Goal: Task Accomplishment & Management: Manage account settings

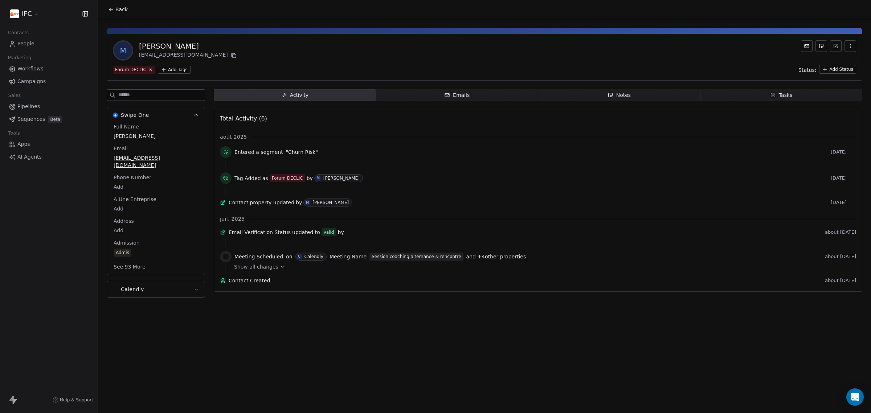
click at [44, 122] on link "Sequences Beta" at bounding box center [49, 119] width 86 height 12
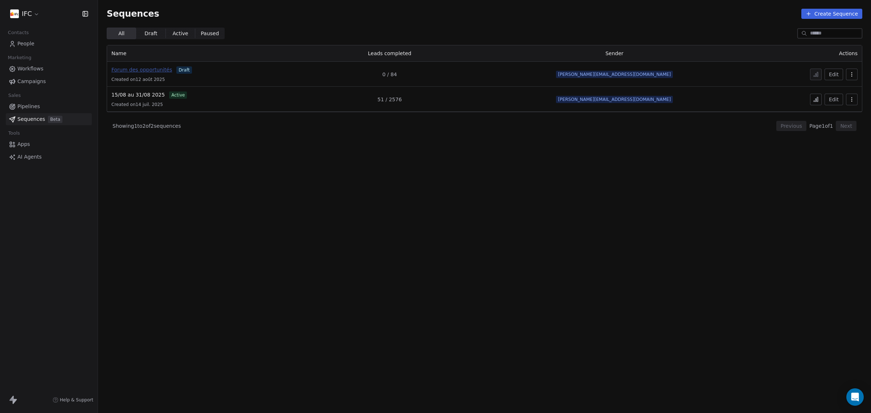
click at [146, 69] on span "Forum des opportunités" at bounding box center [141, 70] width 61 height 6
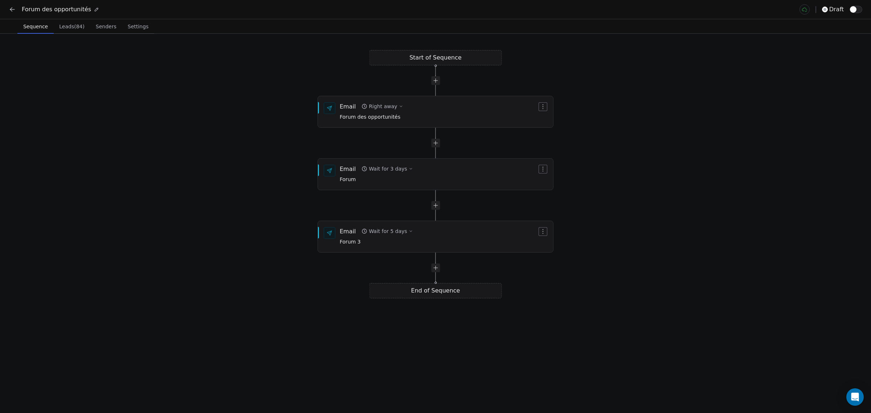
click at [69, 25] on span "Leads (84)" at bounding box center [71, 26] width 31 height 10
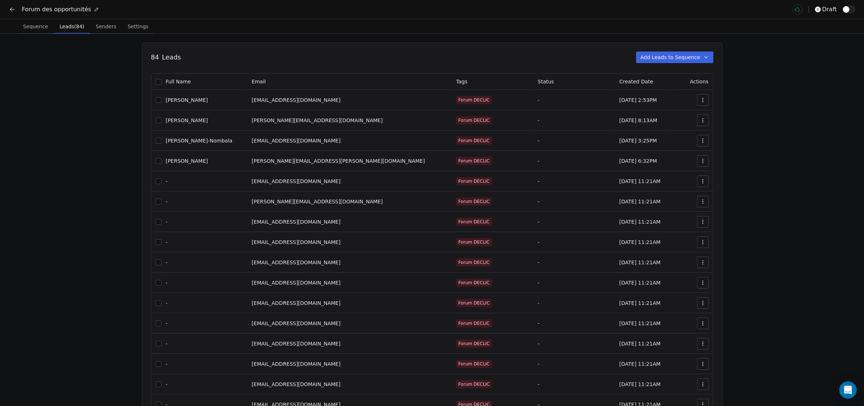
click at [161, 102] on button "button" at bounding box center [159, 100] width 6 height 6
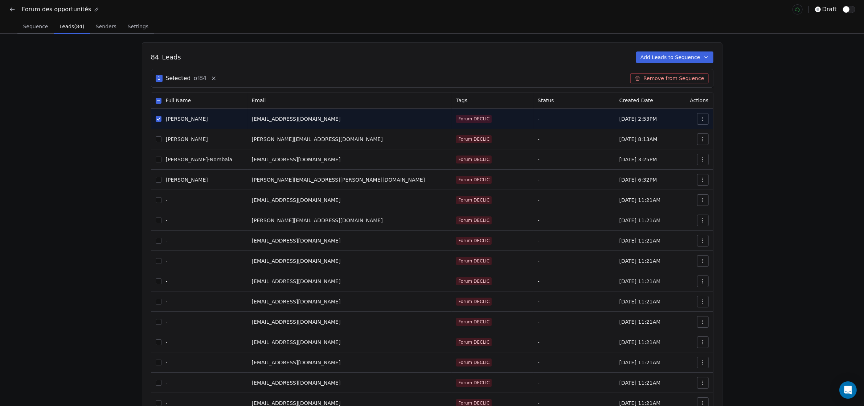
click at [160, 119] on button "button" at bounding box center [159, 119] width 6 height 6
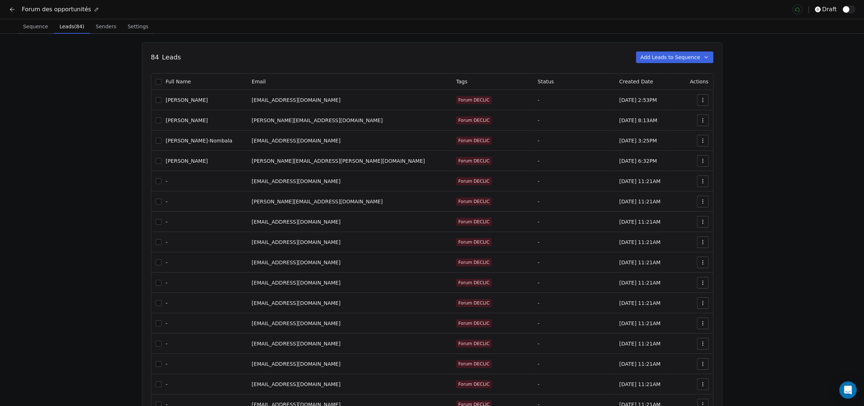
click at [159, 119] on button "button" at bounding box center [159, 121] width 6 height 6
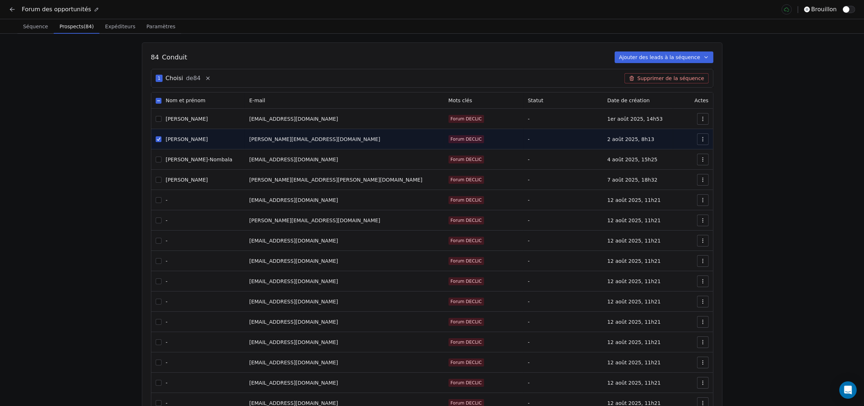
click at [188, 82] on span "de 84" at bounding box center [193, 78] width 15 height 9
click at [159, 141] on button "button" at bounding box center [159, 139] width 6 height 6
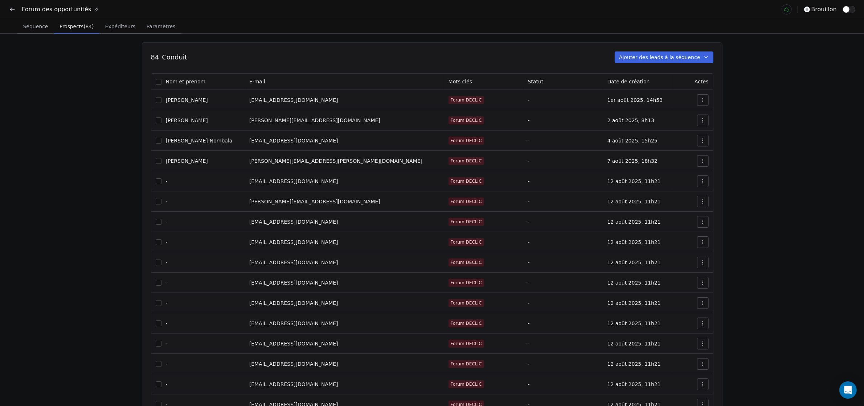
click at [15, 10] on icon at bounding box center [12, 9] width 7 height 7
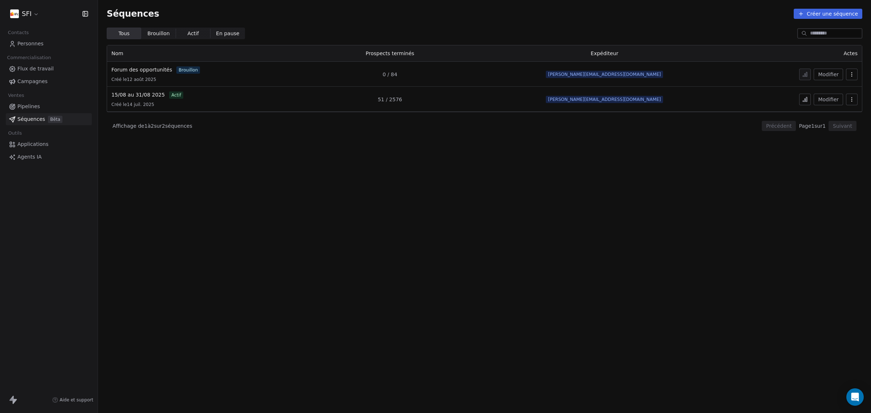
click at [42, 43] on link "Personnes" at bounding box center [49, 44] width 86 height 12
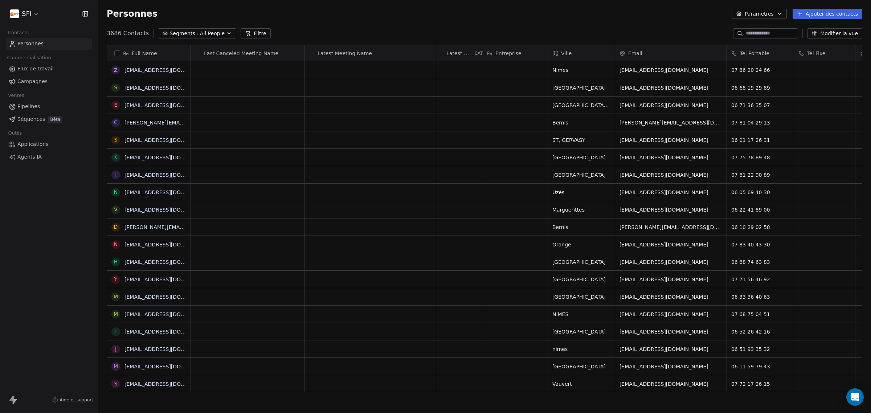
scroll to position [356, 766]
click at [770, 33] on input at bounding box center [771, 33] width 51 height 7
type input "*"
click at [792, 32] on input at bounding box center [785, 33] width 51 height 7
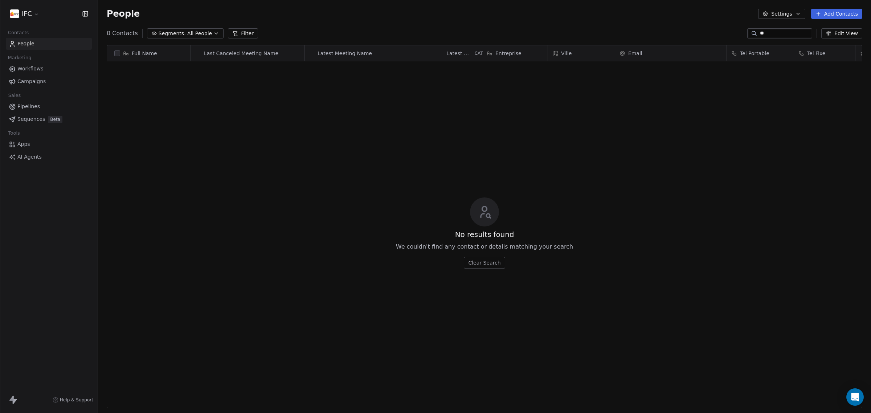
type input "*"
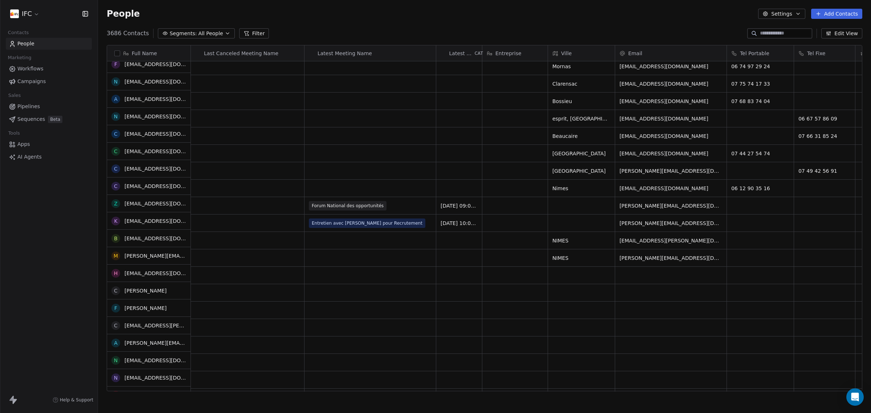
scroll to position [0, 0]
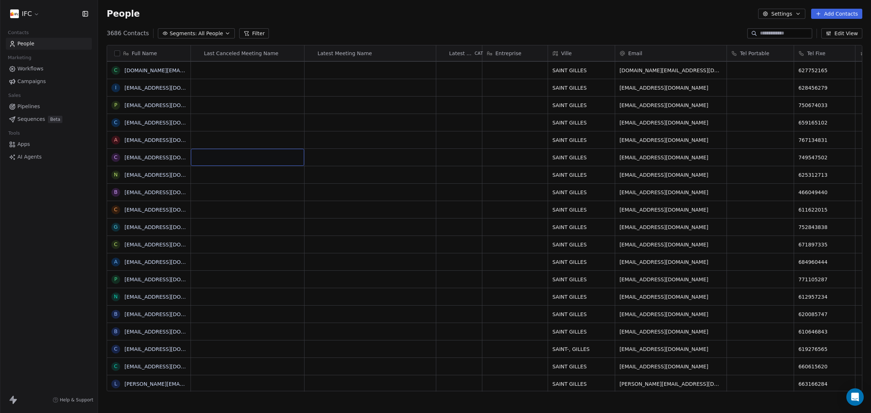
click at [152, 55] on span "Full Name" at bounding box center [144, 53] width 25 height 7
click at [225, 111] on html "IFC Contacts People Marketing Workflows Campaigns Sales Pipelines Sequences Bet…" at bounding box center [435, 206] width 871 height 413
click at [198, 32] on span "All People" at bounding box center [210, 34] width 25 height 8
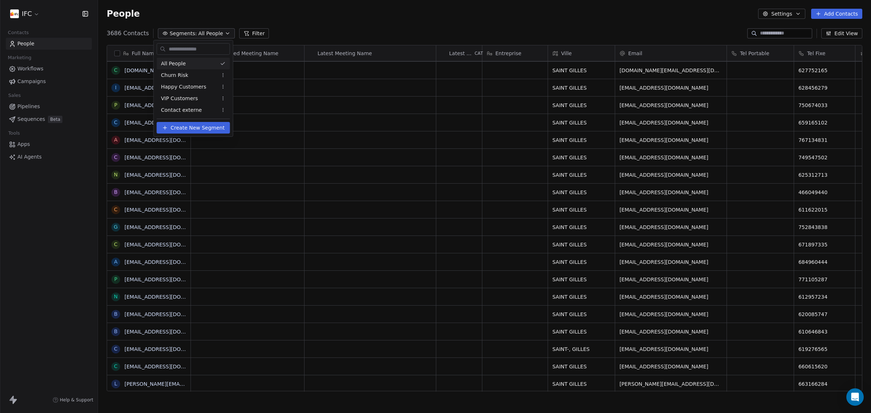
click at [273, 112] on html "IFC Contacts People Marketing Workflows Campaigns Sales Pipelines Sequences Bet…" at bounding box center [435, 206] width 871 height 413
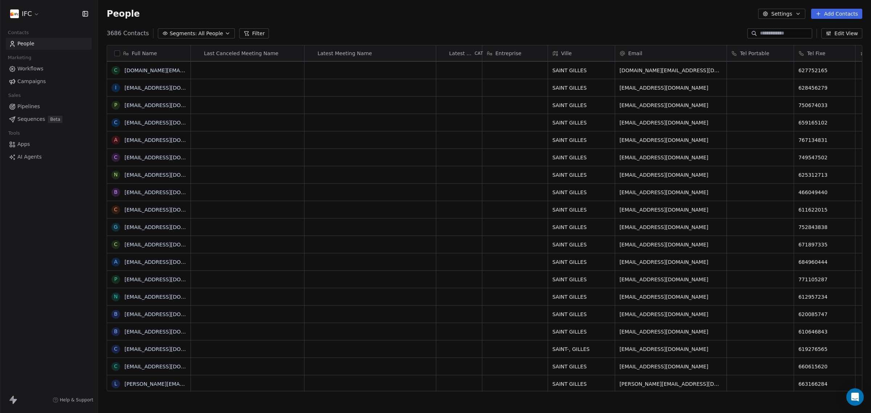
click at [48, 118] on span "Beta" at bounding box center [55, 119] width 15 height 7
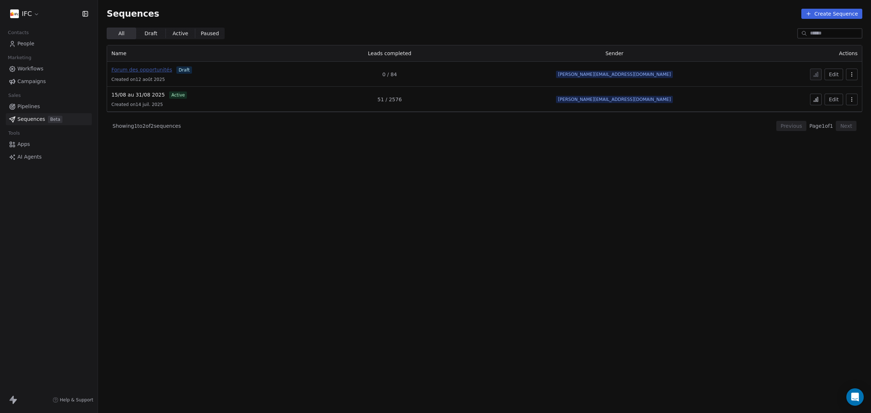
click at [144, 69] on span "Forum des opportunités" at bounding box center [141, 70] width 61 height 6
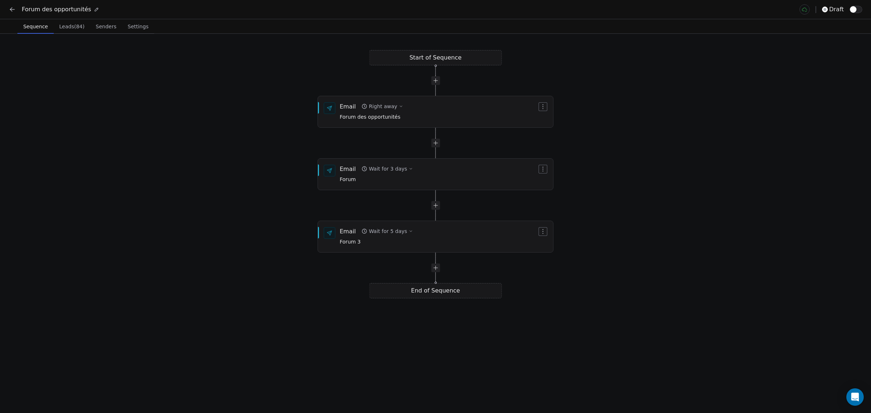
click at [75, 28] on span "Leads (84)" at bounding box center [71, 26] width 31 height 10
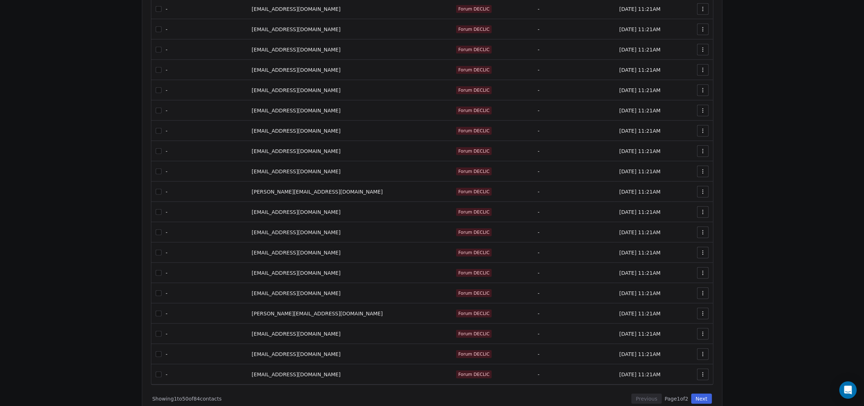
scroll to position [737, 0]
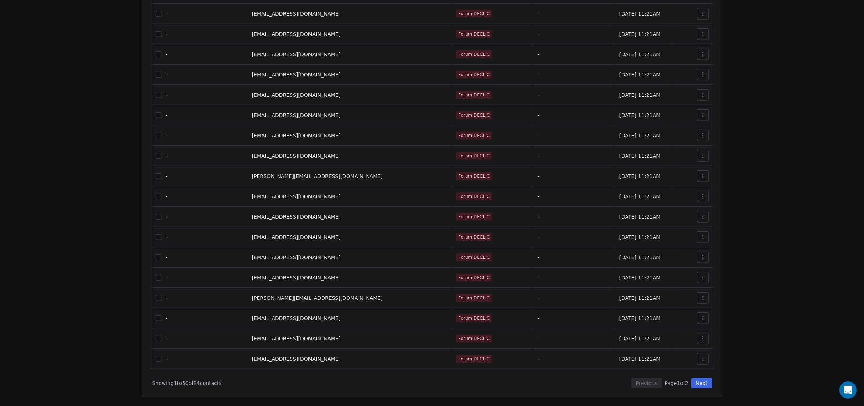
click at [710, 386] on button "Next" at bounding box center [701, 383] width 21 height 10
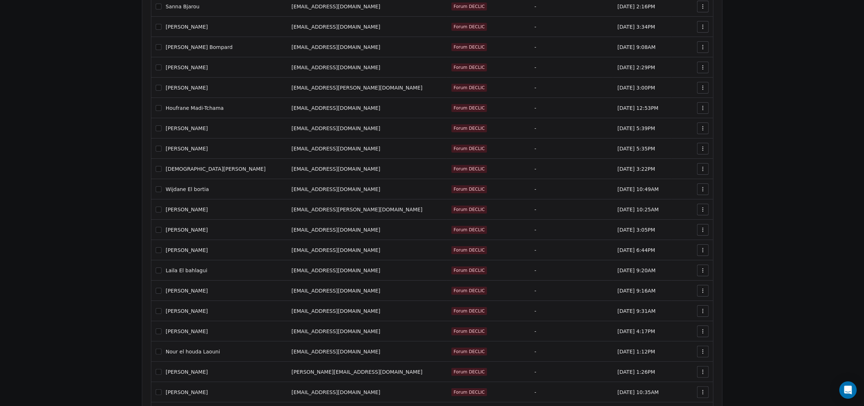
scroll to position [0, 0]
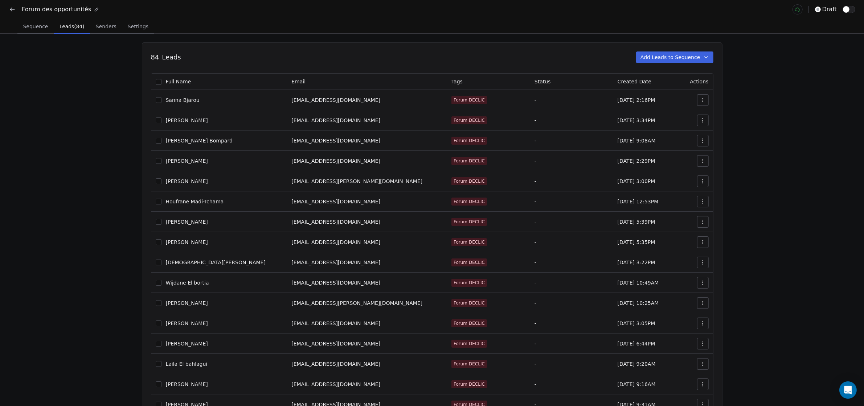
click at [161, 120] on button "button" at bounding box center [159, 121] width 6 height 6
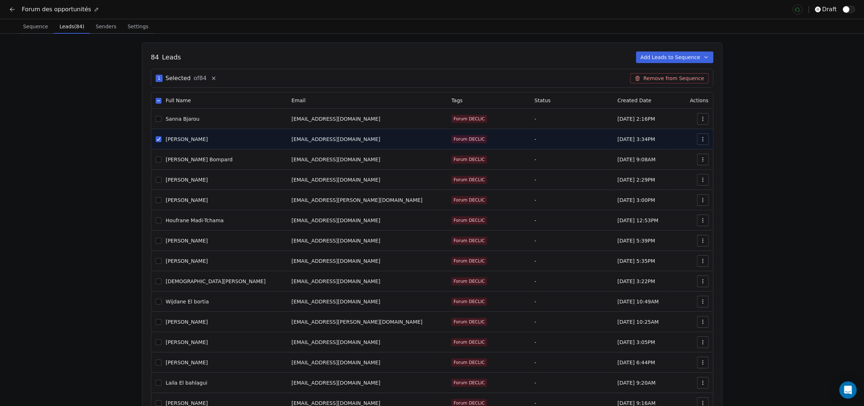
click at [161, 140] on button "button" at bounding box center [159, 139] width 6 height 6
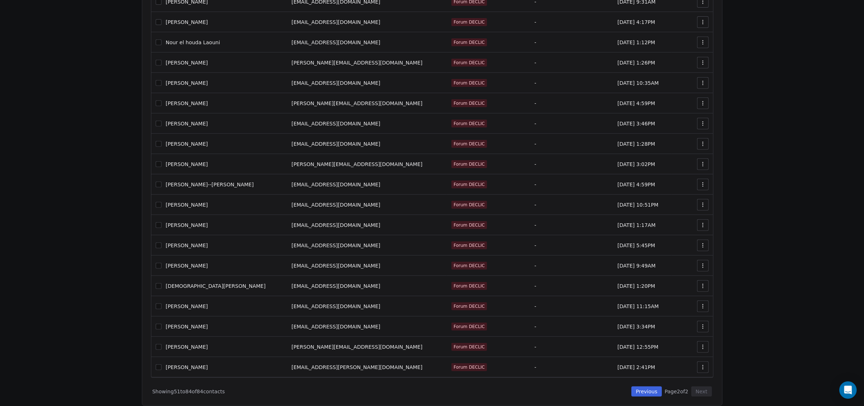
scroll to position [411, 0]
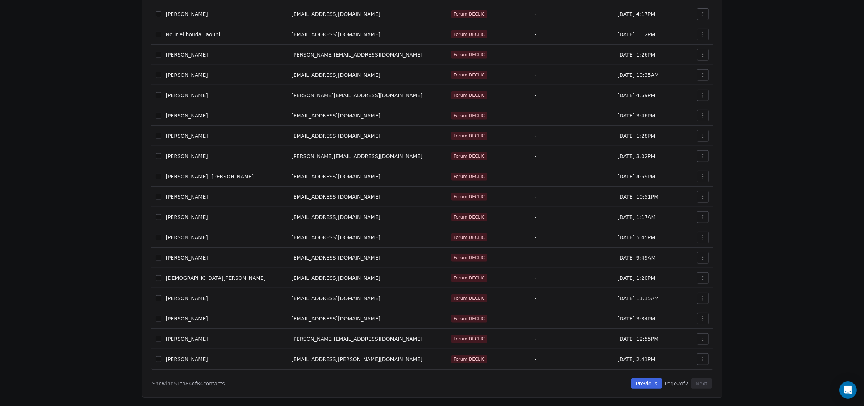
click at [523, 390] on div "84 Leads Add Leads to Sequence 0 Selected of 84 Remove from Sequence Full Name …" at bounding box center [432, 14] width 581 height 767
click at [300, 378] on div "Showing 51 to 84 of 84 contacts Previous Page 2 of 2 Next" at bounding box center [432, 379] width 562 height 19
click at [574, 382] on div "Showing 51 to 84 of 84 contacts Previous Page 2 of 2 Next" at bounding box center [432, 379] width 562 height 19
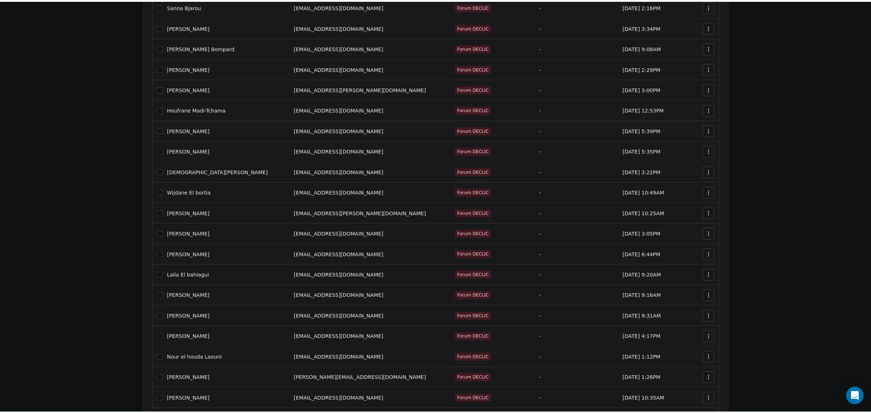
scroll to position [0, 0]
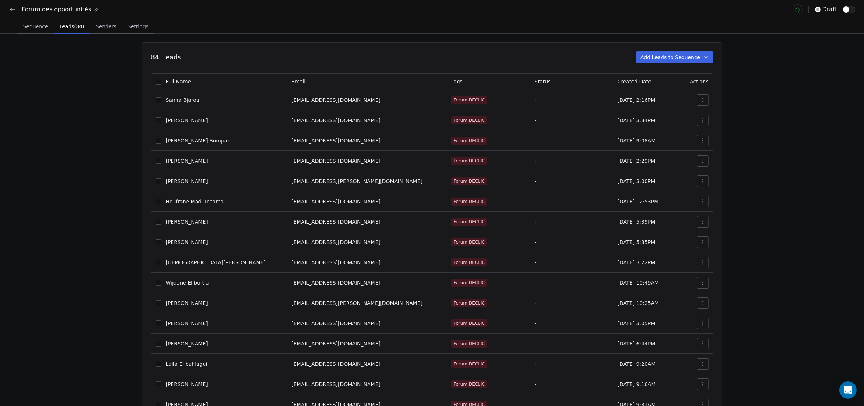
click at [530, 78] on th "Status" at bounding box center [571, 82] width 83 height 16
click at [309, 82] on th "Email" at bounding box center [367, 82] width 160 height 16
click at [705, 95] on button "button" at bounding box center [703, 100] width 12 height 12
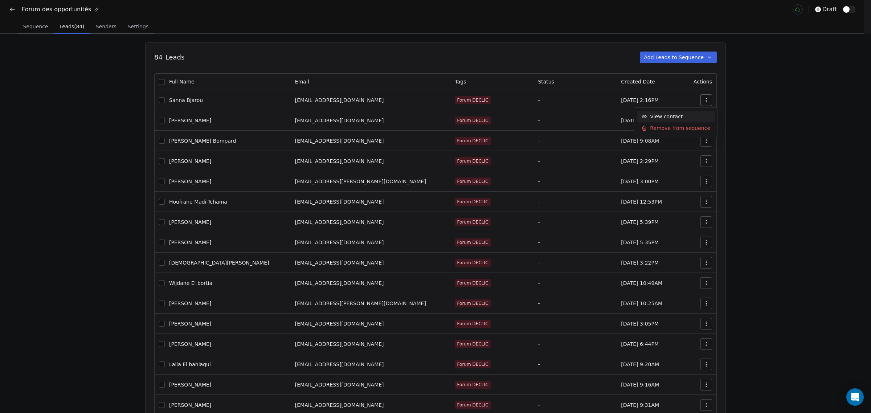
click at [679, 114] on div "View contact" at bounding box center [662, 117] width 50 height 12
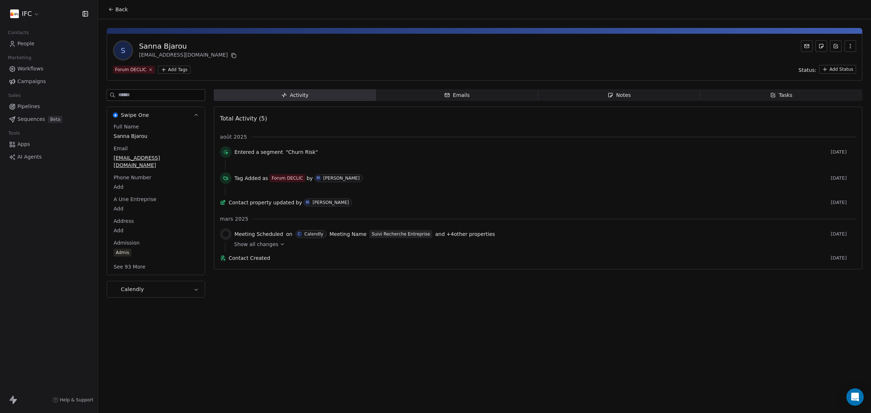
click at [438, 161] on div at bounding box center [538, 165] width 626 height 9
click at [113, 7] on icon at bounding box center [111, 10] width 6 height 6
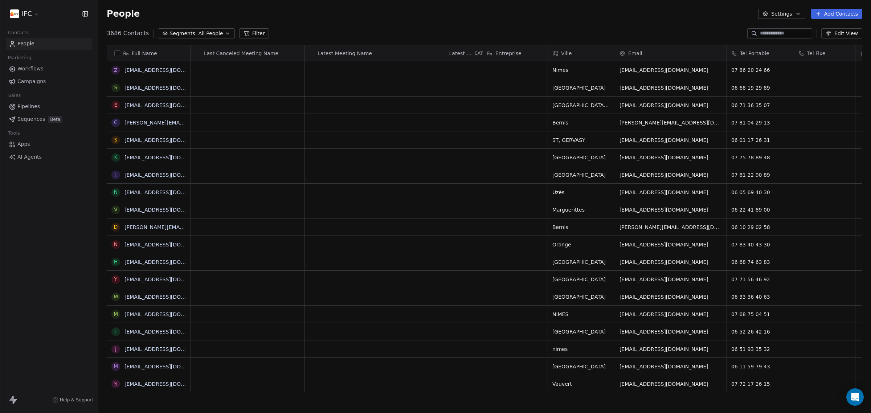
click at [25, 113] on link "Sequences Beta" at bounding box center [49, 119] width 86 height 12
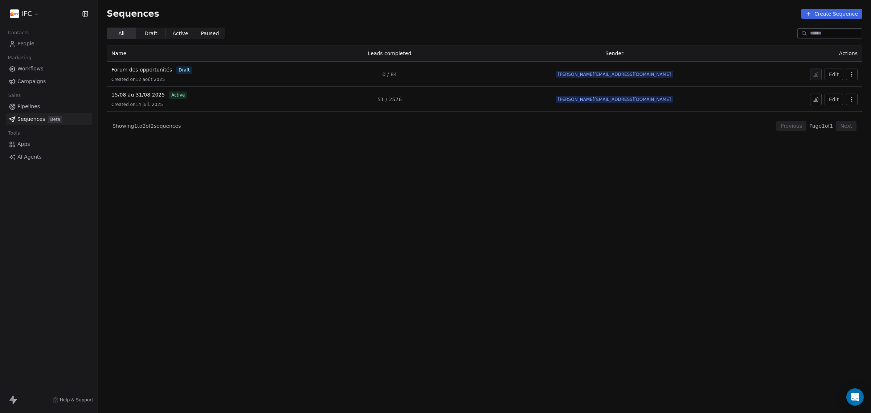
click at [149, 73] on link "Forum des opportunités" at bounding box center [141, 70] width 61 height 8
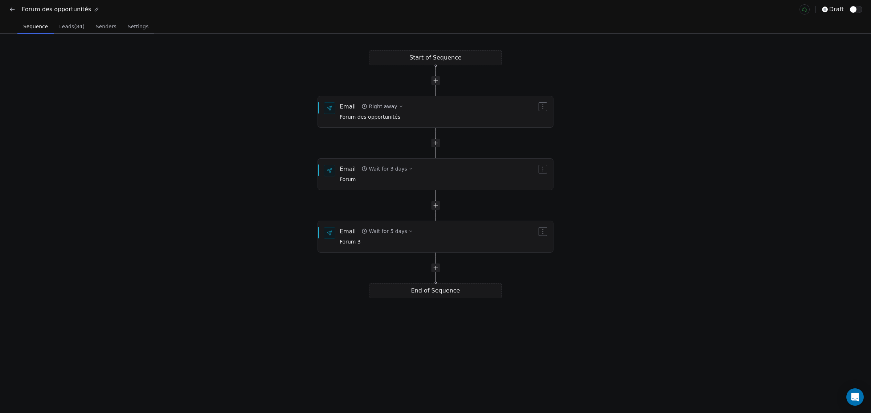
click at [74, 34] on div "Start of Sequence Email Right away Forum des opportunités End of Sequence Email…" at bounding box center [435, 223] width 871 height 379
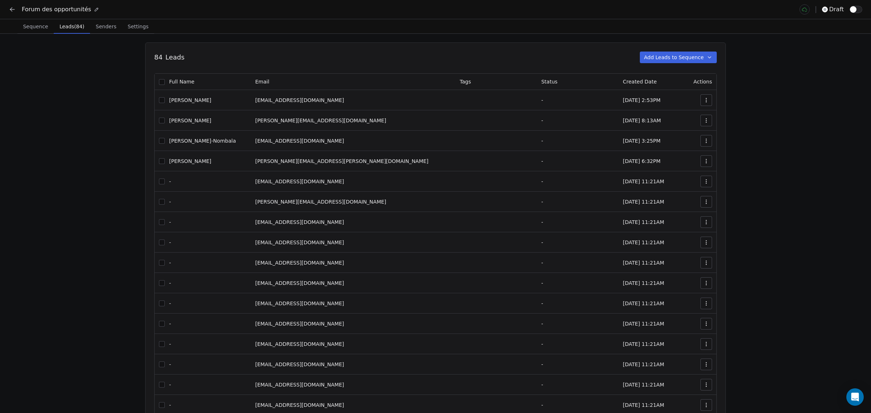
click at [70, 31] on span "Leads (84)" at bounding box center [72, 26] width 30 height 10
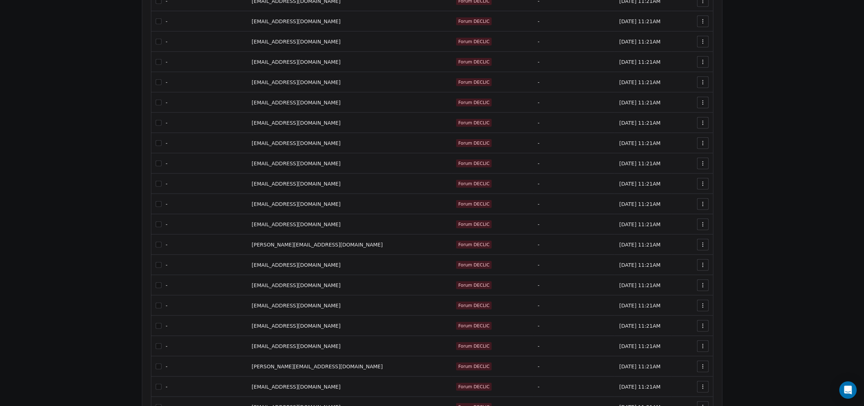
scroll to position [737, 0]
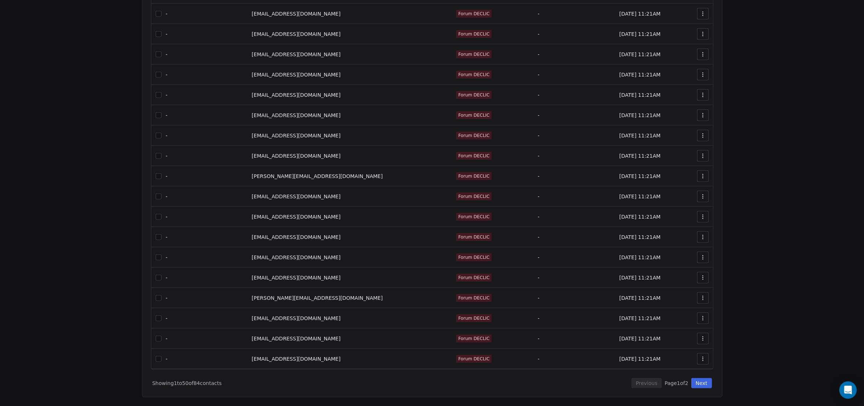
click at [227, 300] on div "-" at bounding box center [199, 298] width 87 height 7
click at [706, 298] on icon "button" at bounding box center [703, 298] width 6 height 6
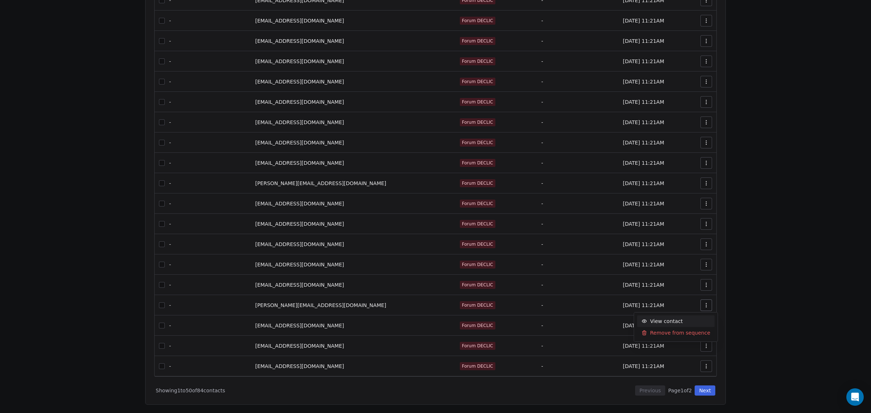
click at [682, 319] on div "View contact" at bounding box center [662, 321] width 50 height 12
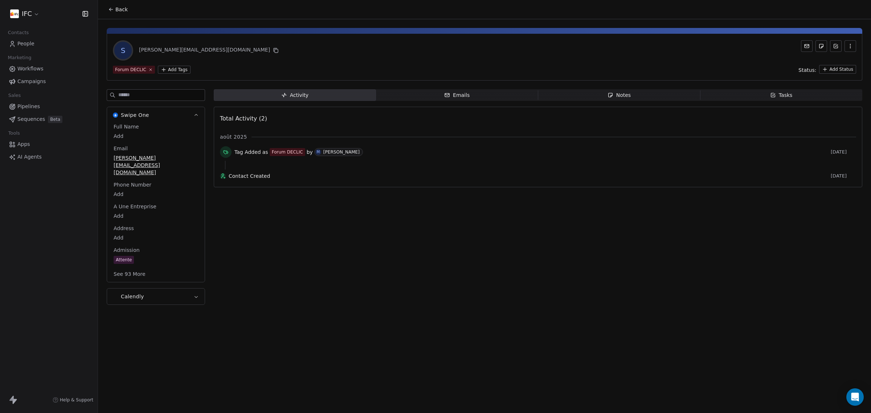
click at [335, 229] on div "Activity Activity Emails Emails Notes Notes Tasks Tasks Total Activity (2) août…" at bounding box center [538, 199] width 648 height 220
click at [205, 208] on div "Swipe One Full Name Add Email [PERSON_NAME][EMAIL_ADDRESS][DOMAIN_NAME] Phone N…" at bounding box center [484, 199] width 755 height 220
click at [469, 100] on span "Emails Emails" at bounding box center [457, 95] width 162 height 12
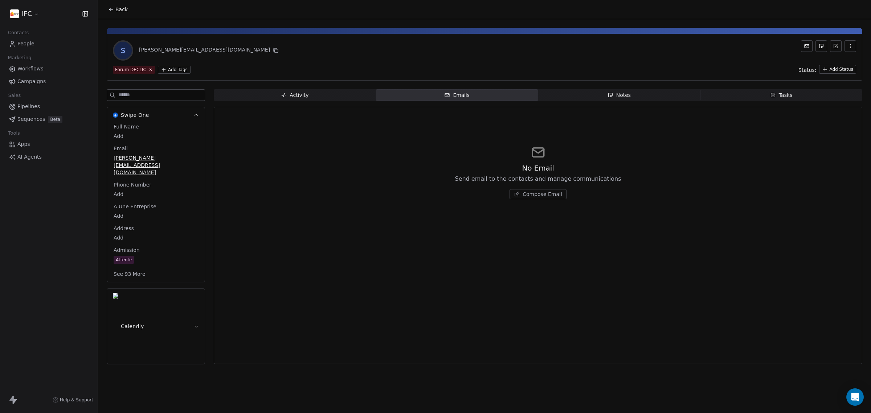
click at [578, 91] on span "Notes Notes" at bounding box center [619, 95] width 162 height 12
click at [329, 94] on span "Activity Activity" at bounding box center [295, 95] width 162 height 12
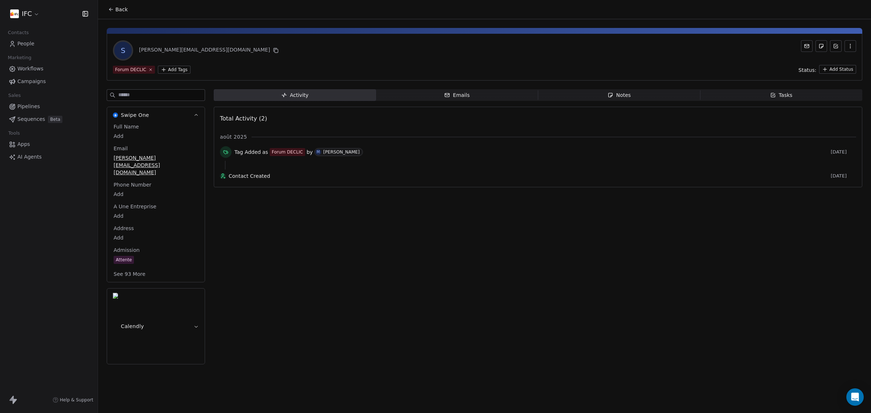
click at [341, 236] on div "Activity Activity Emails Emails Notes Notes Tasks Tasks Total Activity (2) août…" at bounding box center [538, 228] width 648 height 279
click at [165, 288] on button "Calendly" at bounding box center [156, 325] width 98 height 75
click at [303, 242] on div "Back S charles.simon99@icloud.com Forum DECLIC Add Tags Status: Add Status Swip…" at bounding box center [484, 206] width 773 height 413
click at [282, 220] on div "Activity Activity Emails Emails Notes Notes Tasks Tasks Total Activity (2) août…" at bounding box center [538, 192] width 648 height 206
click at [115, 11] on span "Back" at bounding box center [121, 9] width 12 height 7
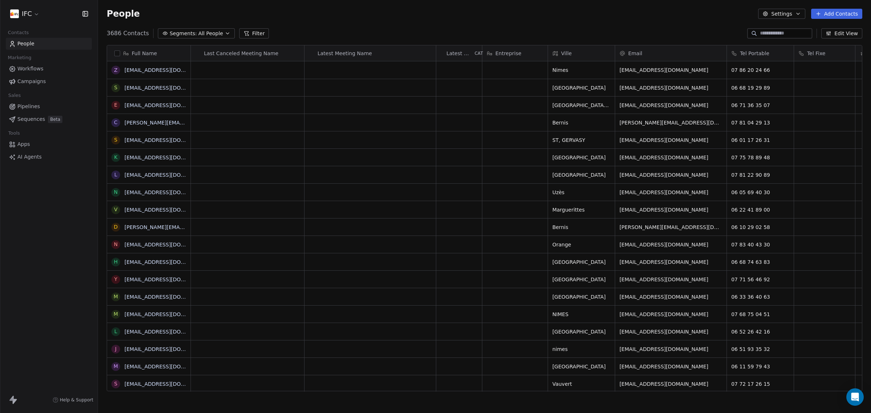
scroll to position [356, 766]
click at [31, 119] on span "Sequences" at bounding box center [31, 119] width 28 height 8
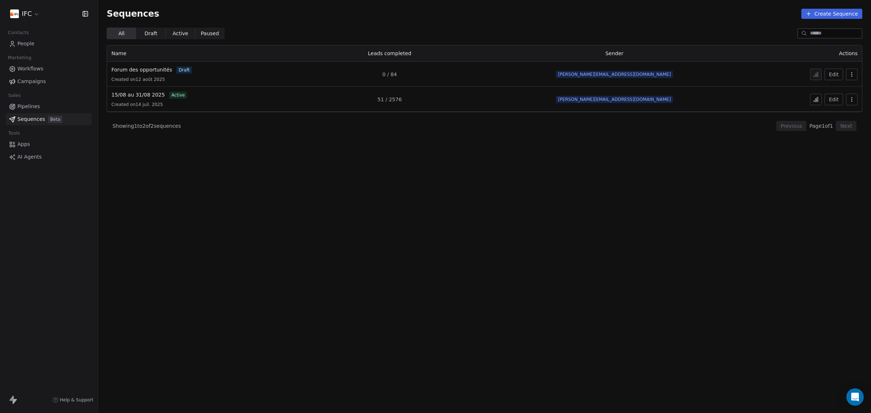
click at [283, 132] on div "Showing 1 to 2 of 2 sequences Previous Page 1 of 1 Next" at bounding box center [484, 126] width 755 height 28
click at [155, 71] on span "Forum des opportunités" at bounding box center [141, 70] width 61 height 6
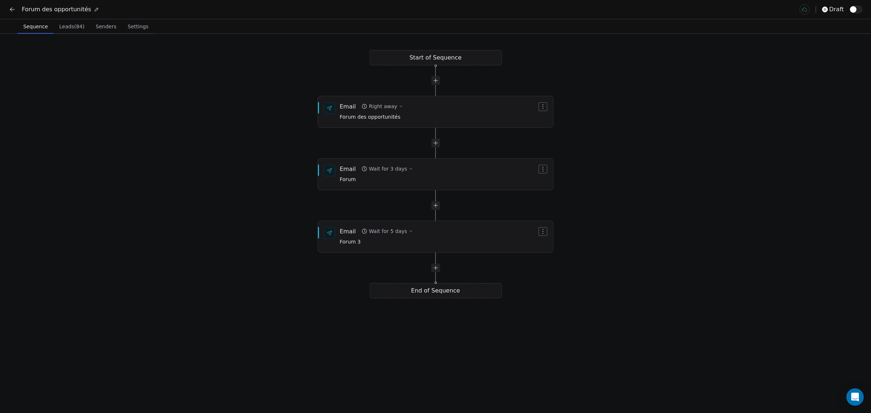
click at [74, 30] on span "Leads (84)" at bounding box center [71, 26] width 31 height 10
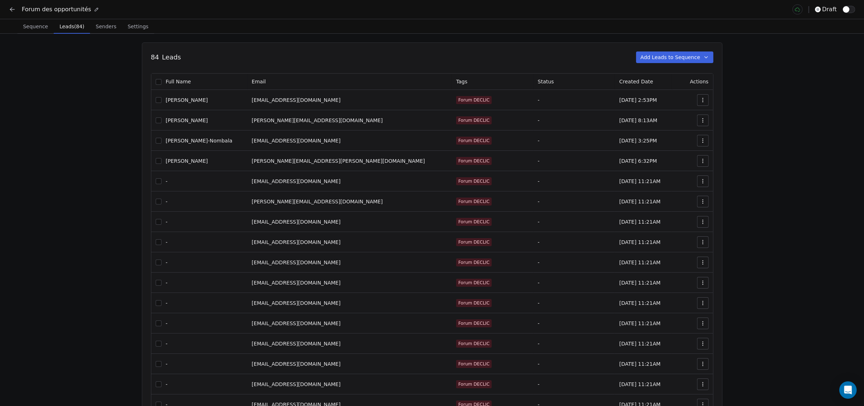
click at [161, 81] on button "button" at bounding box center [159, 82] width 6 height 6
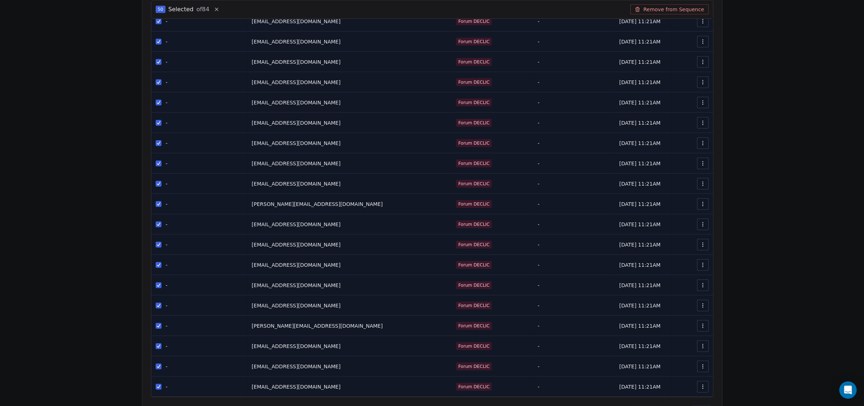
scroll to position [755, 0]
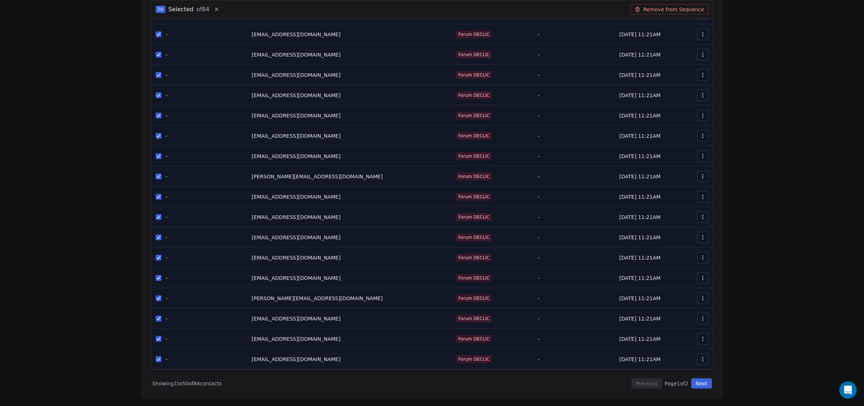
click at [712, 386] on button "Next" at bounding box center [701, 384] width 21 height 10
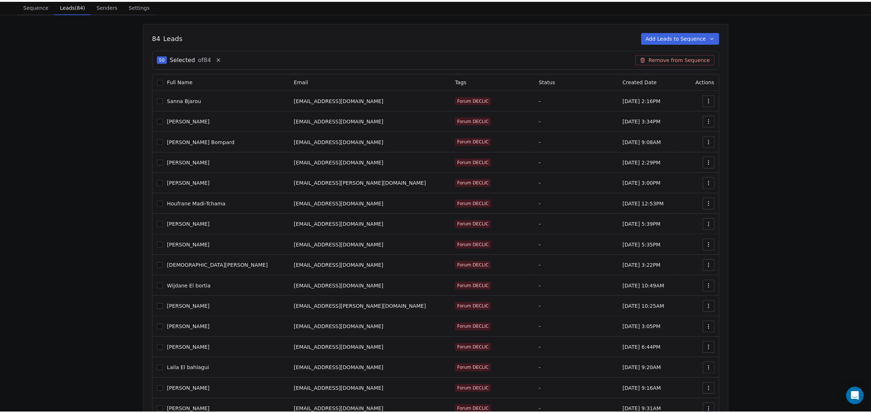
scroll to position [0, 0]
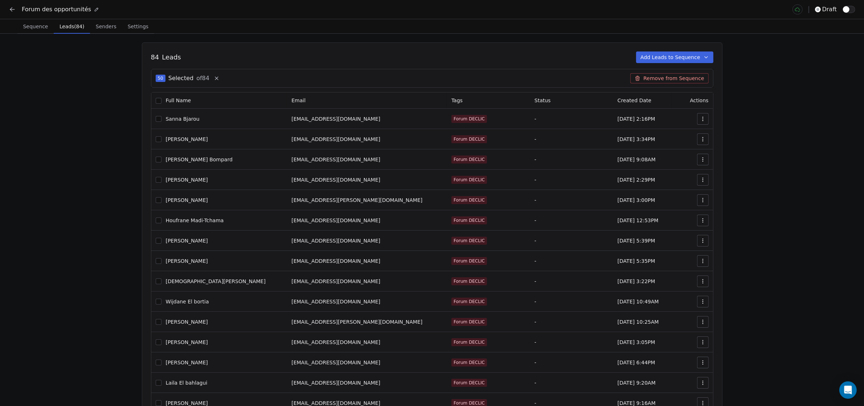
click at [161, 101] on button "button" at bounding box center [159, 101] width 6 height 6
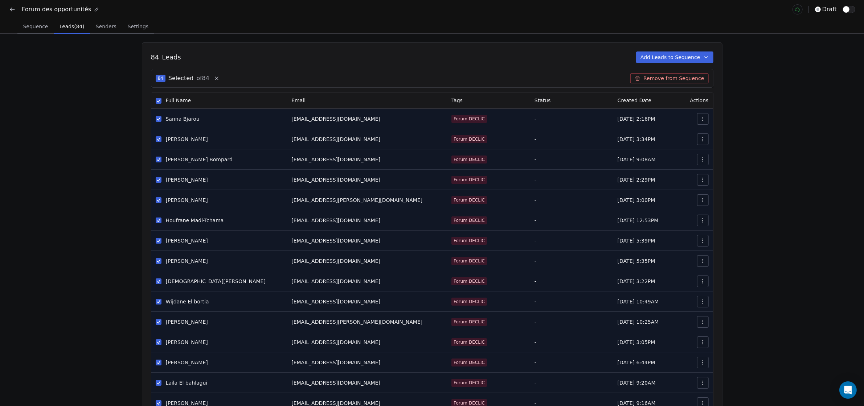
click at [677, 81] on button "Remove from Sequence" at bounding box center [669, 78] width 78 height 10
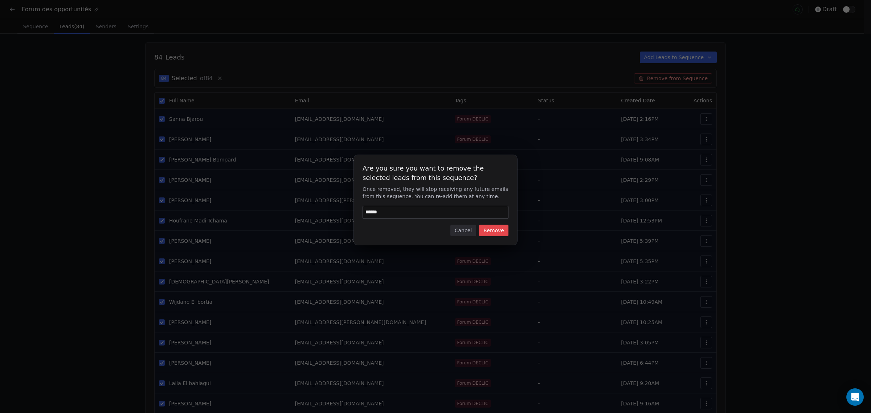
type input "******"
click at [493, 229] on button "Remove" at bounding box center [493, 231] width 29 height 12
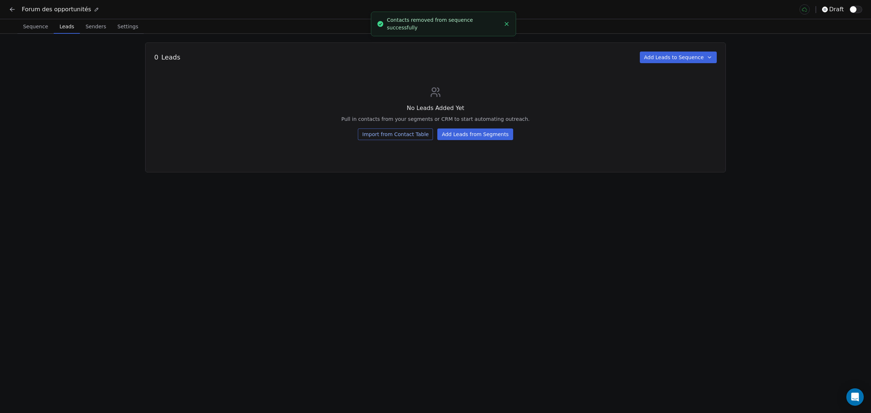
click at [169, 256] on div "0 Leads Add Leads to Sequence No Leads Added Yet Pull in contacts from your seg…" at bounding box center [435, 223] width 871 height 379
